Goal: Find specific page/section: Find specific page/section

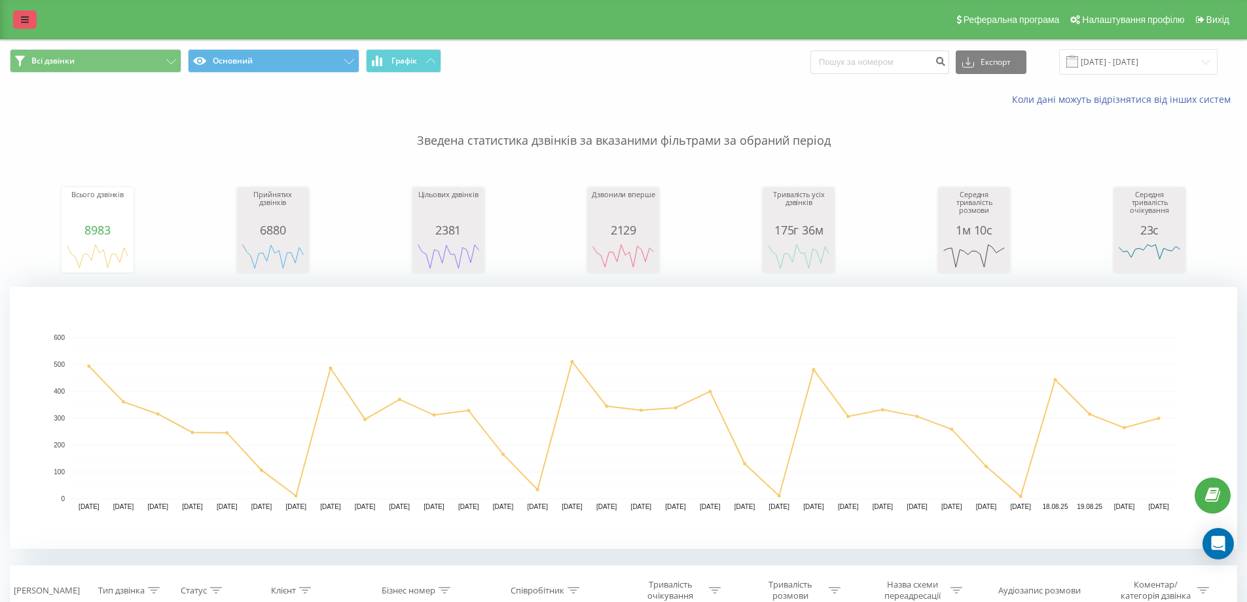
click at [28, 20] on icon at bounding box center [25, 19] width 8 height 9
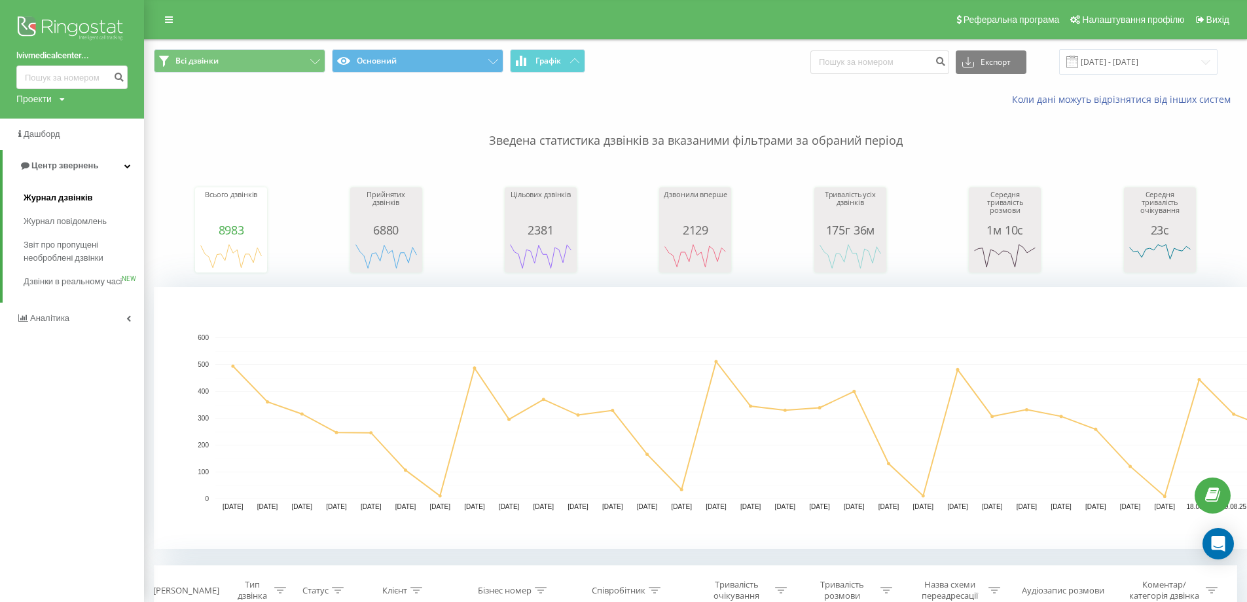
click at [39, 200] on span "Журнал дзвінків" at bounding box center [58, 197] width 69 height 13
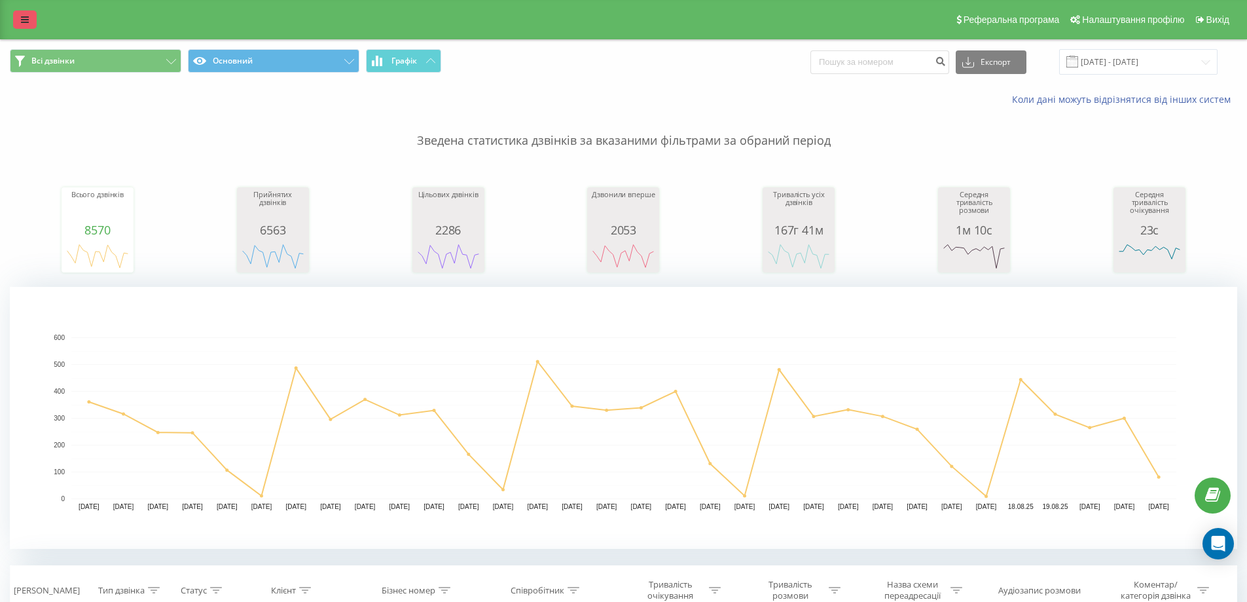
click at [29, 15] on link at bounding box center [25, 19] width 24 height 18
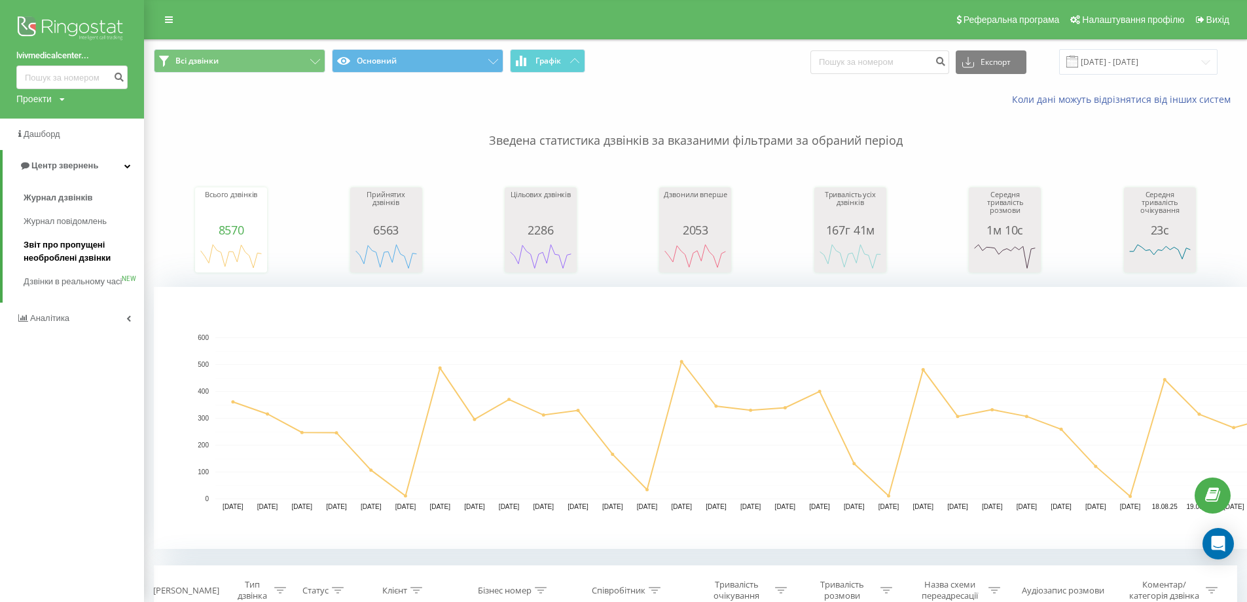
click at [78, 252] on span "Звіт про пропущені необроблені дзвінки" at bounding box center [81, 251] width 114 height 26
